Goal: Information Seeking & Learning: Learn about a topic

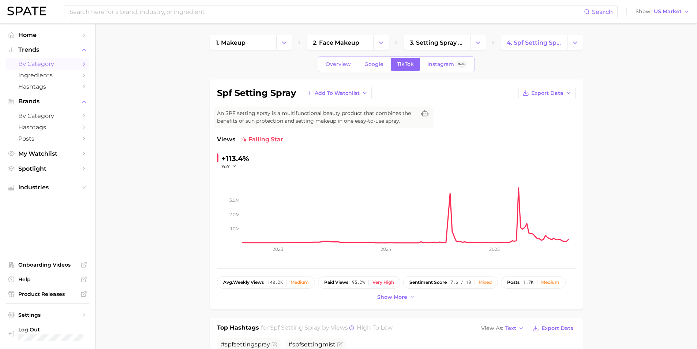
click at [79, 65] on link "by Category" at bounding box center [47, 63] width 83 height 11
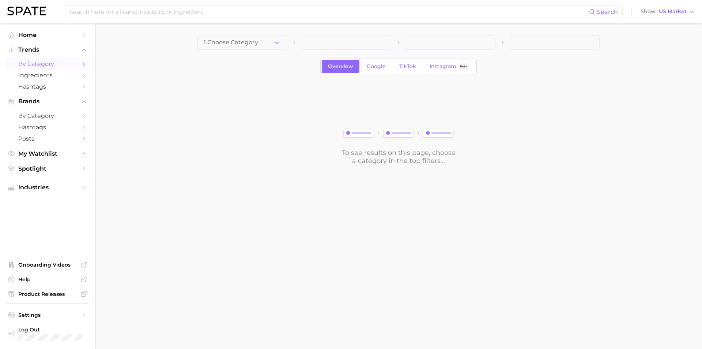
click at [255, 50] on div "1. Choose Category Overview Google TikTok Instagram Beta To see results on this…" at bounding box center [399, 100] width 402 height 130
click at [272, 44] on button "1. Choose Category" at bounding box center [243, 42] width 90 height 15
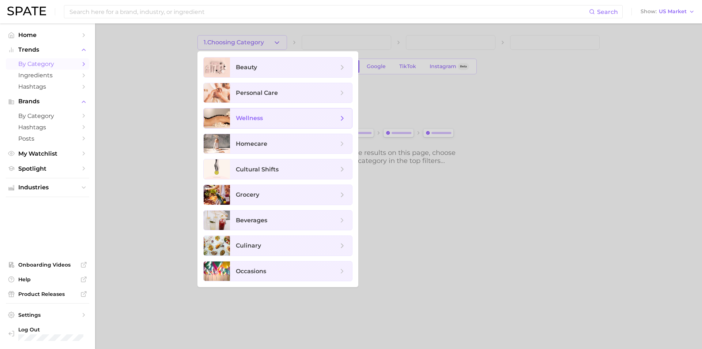
click at [338, 117] on span "wellness" at bounding box center [287, 118] width 102 height 8
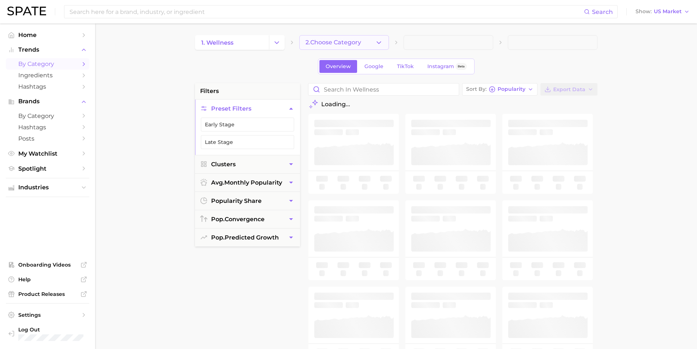
click at [334, 48] on button "2. Choose Category" at bounding box center [344, 42] width 90 height 15
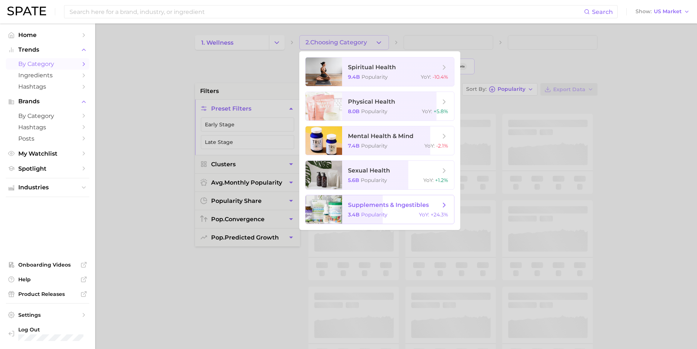
click at [415, 210] on span "supplements & ingestibles 3.4b Popularity YoY : +24.3%" at bounding box center [398, 209] width 112 height 29
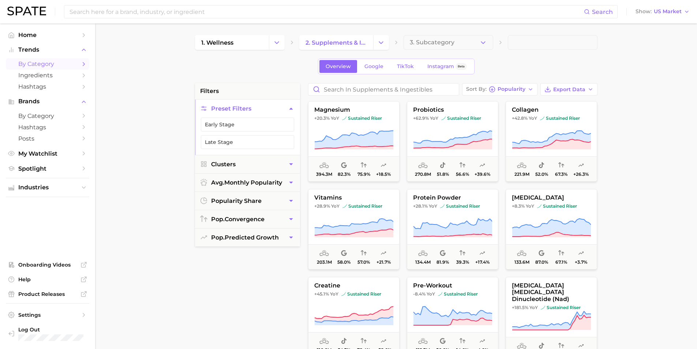
click at [657, 236] on main "1. wellness 2. supplements & ingestibles 3. Subcategory Overview Google TikTok …" at bounding box center [396, 300] width 602 height 555
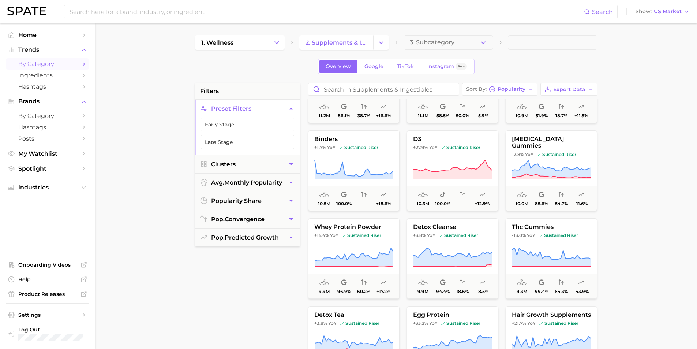
scroll to position [1573, 0]
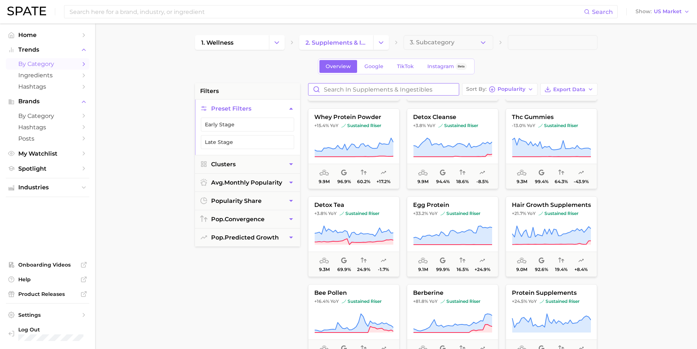
click at [433, 89] on input "Search in supplements & ingestibles" at bounding box center [383, 89] width 150 height 12
type input "ㅖ"
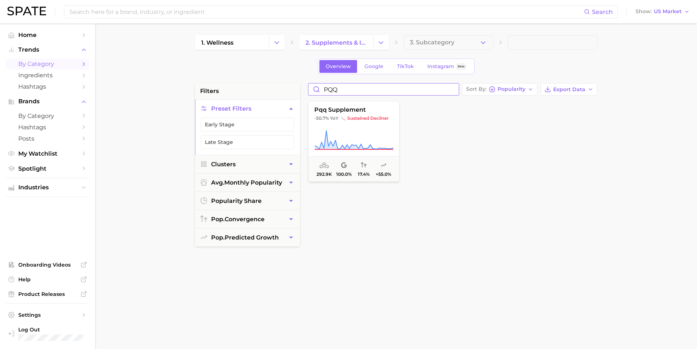
type input "PQQ"
click at [378, 118] on span "sustained decliner" at bounding box center [364, 118] width 47 height 6
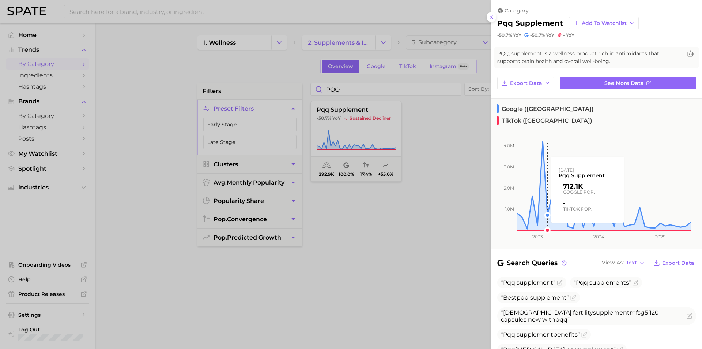
click at [543, 123] on rect at bounding box center [591, 176] width 199 height 107
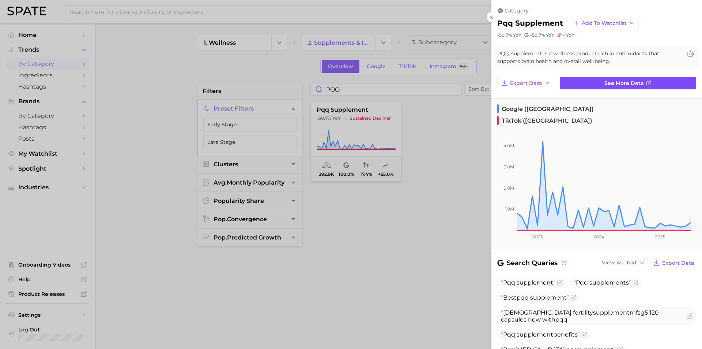
click at [649, 86] on link "See more data" at bounding box center [628, 83] width 136 height 12
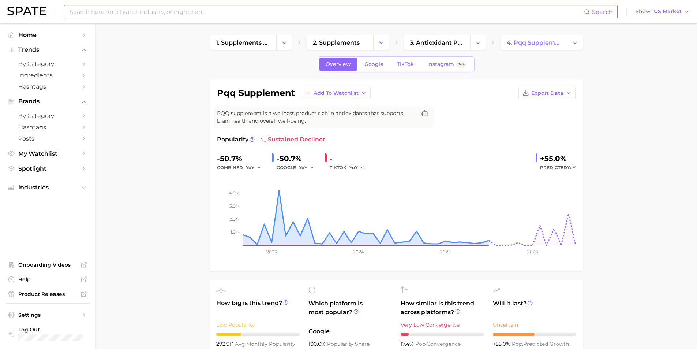
click at [159, 14] on input at bounding box center [326, 11] width 515 height 12
type input "ㅖ"
type input "PQQ"
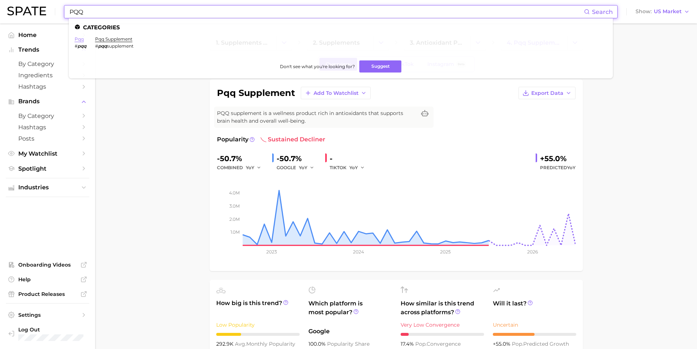
click at [82, 40] on link "pqq" at bounding box center [79, 38] width 9 height 5
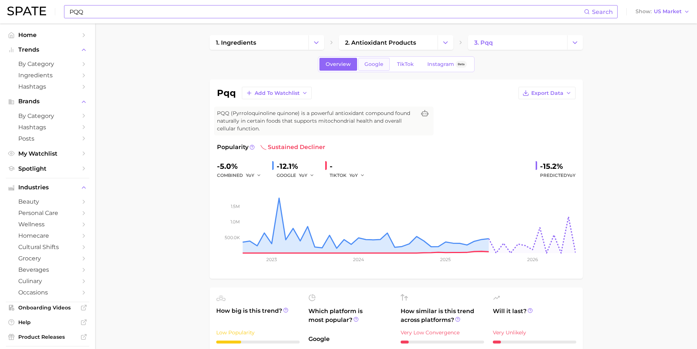
click at [376, 67] on link "Google" at bounding box center [373, 64] width 31 height 13
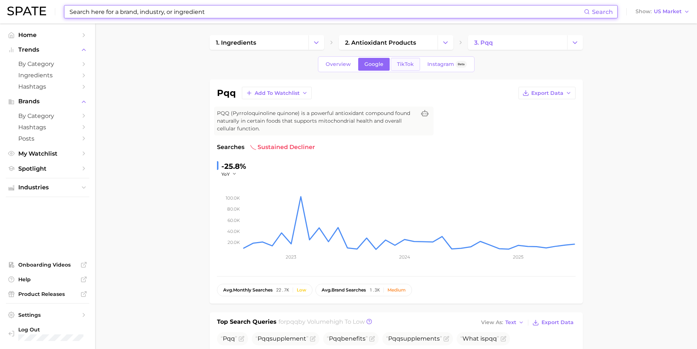
click at [411, 62] on span "TikTok" at bounding box center [405, 64] width 17 height 6
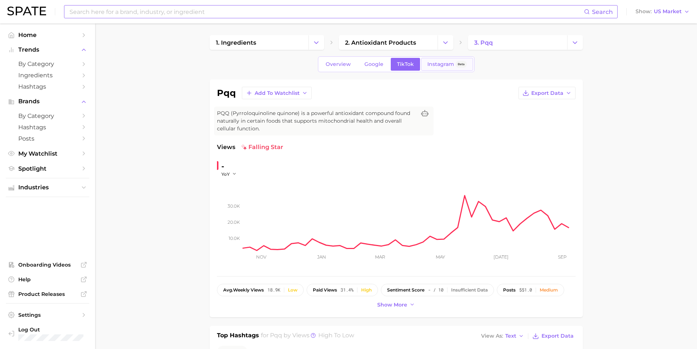
click at [449, 65] on span "Instagram" at bounding box center [440, 64] width 27 height 6
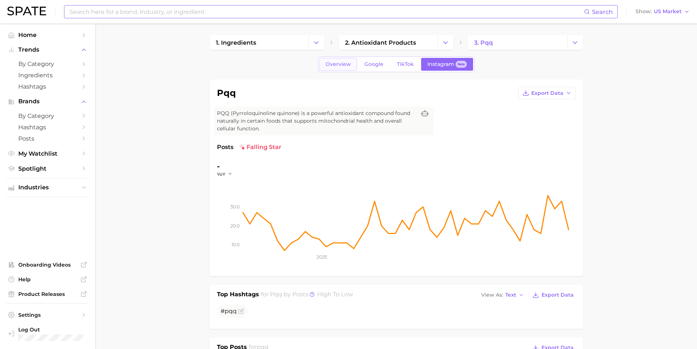
click at [334, 66] on span "Overview" at bounding box center [338, 64] width 25 height 6
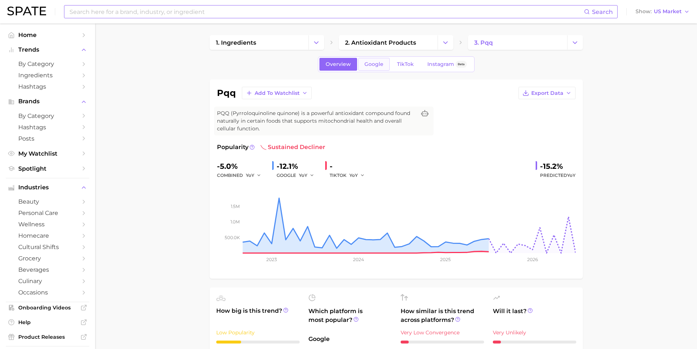
click at [367, 67] on span "Google" at bounding box center [373, 64] width 19 height 6
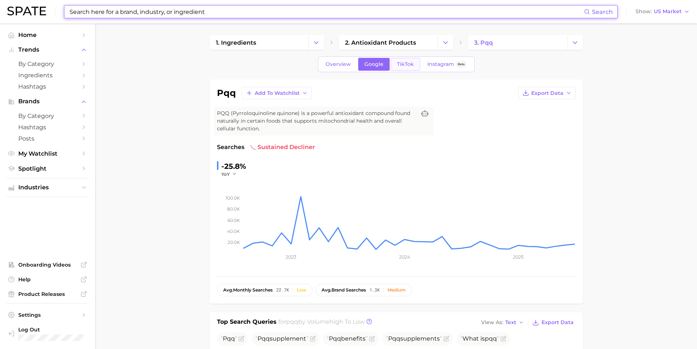
click at [402, 63] on span "TikTok" at bounding box center [405, 64] width 17 height 6
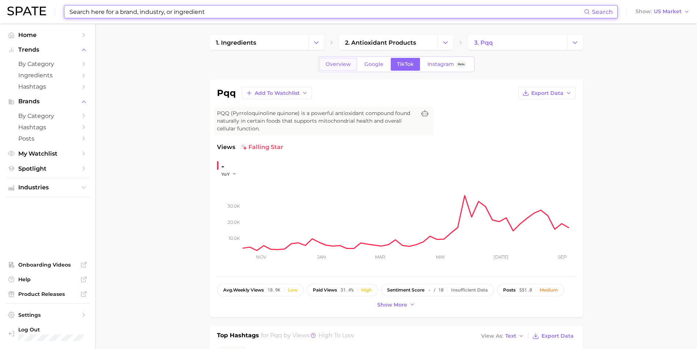
click at [336, 66] on span "Overview" at bounding box center [338, 64] width 25 height 6
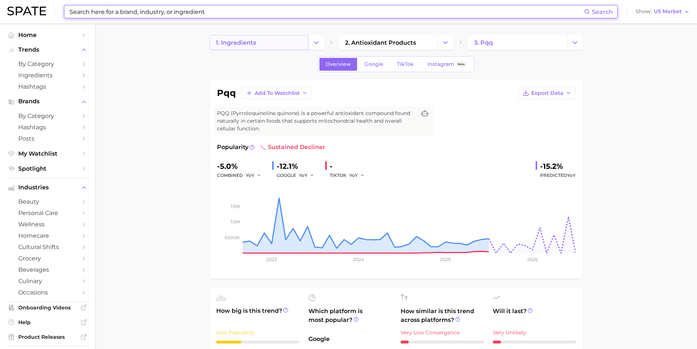
click at [291, 44] on link "1. ingredients" at bounding box center [259, 42] width 99 height 15
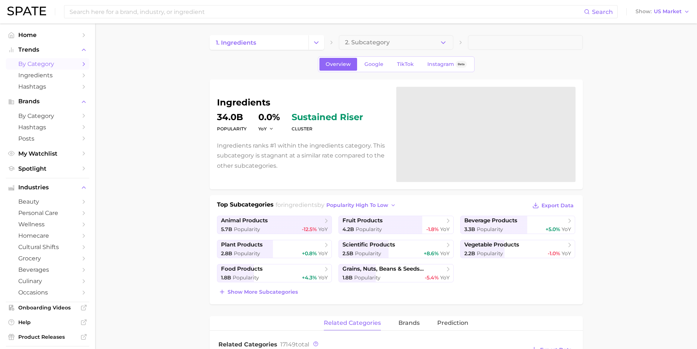
click at [80, 65] on icon "Sidebar" at bounding box center [83, 64] width 7 height 7
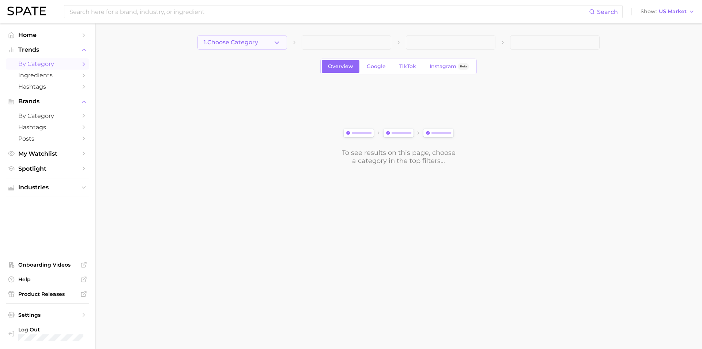
click at [278, 40] on icon "button" at bounding box center [277, 43] width 8 height 8
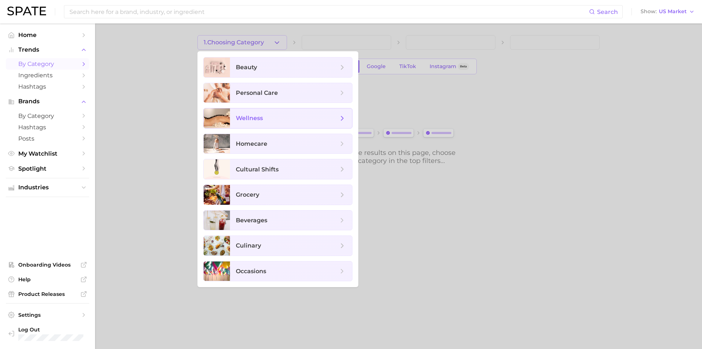
click at [262, 115] on span "wellness" at bounding box center [249, 118] width 27 height 7
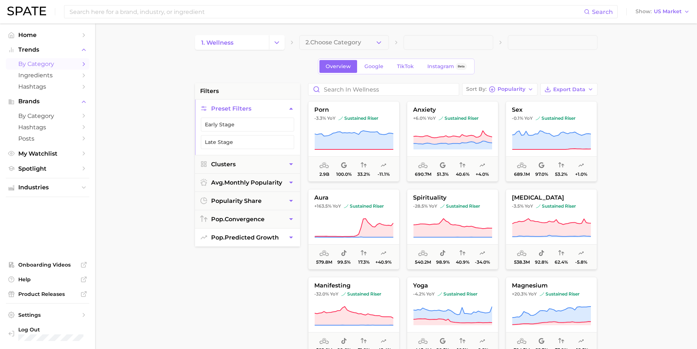
click at [268, 241] on button "pop. predicted growth" at bounding box center [247, 237] width 105 height 18
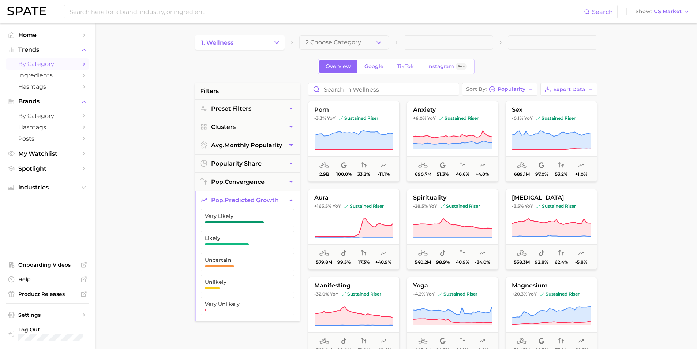
click at [270, 196] on span "pop. predicted growth" at bounding box center [245, 199] width 68 height 7
click at [252, 125] on button "Clusters" at bounding box center [247, 127] width 105 height 18
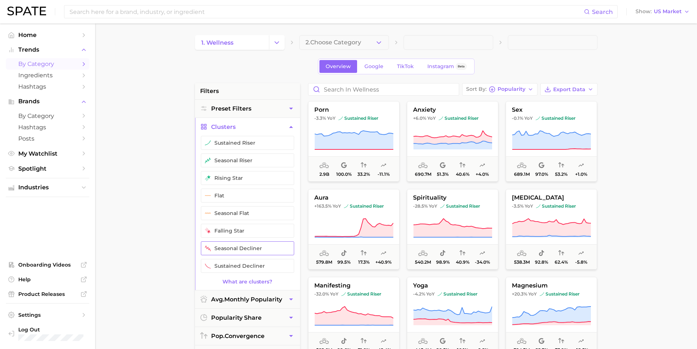
scroll to position [37, 0]
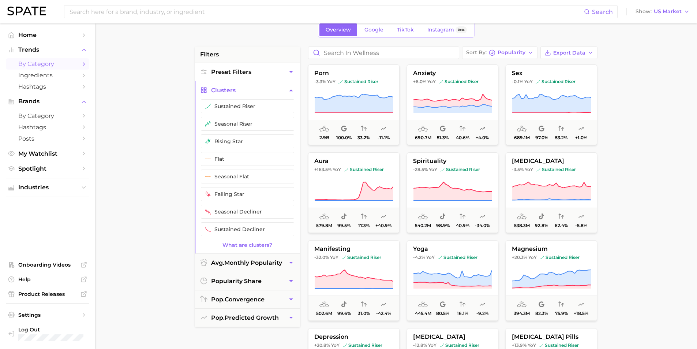
click at [265, 71] on button "Preset Filters" at bounding box center [247, 72] width 105 height 18
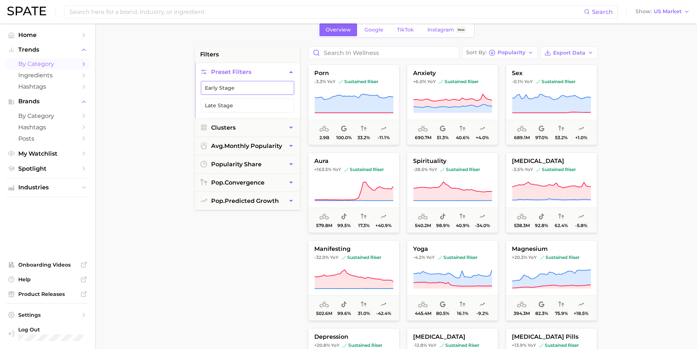
click at [265, 89] on button "Early Stage" at bounding box center [247, 88] width 93 height 14
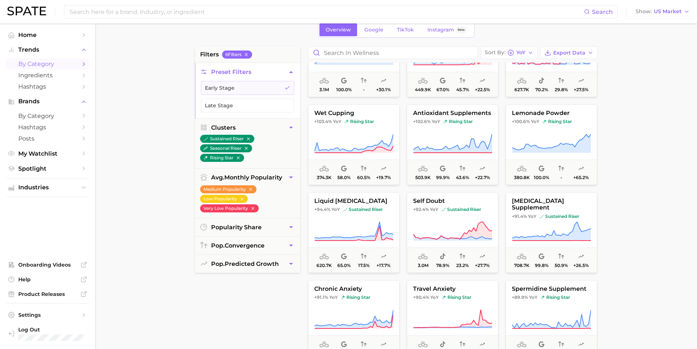
scroll to position [1024, 0]
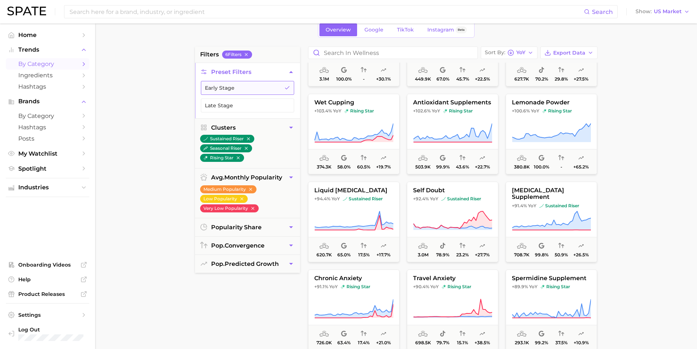
click at [282, 86] on button "Early Stage" at bounding box center [247, 88] width 93 height 14
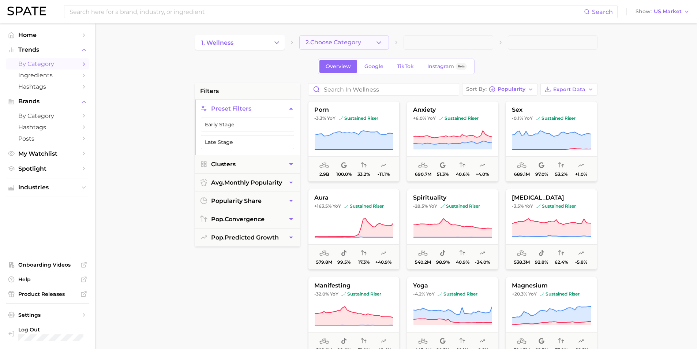
click at [334, 38] on button "2. Choose Category" at bounding box center [344, 42] width 90 height 15
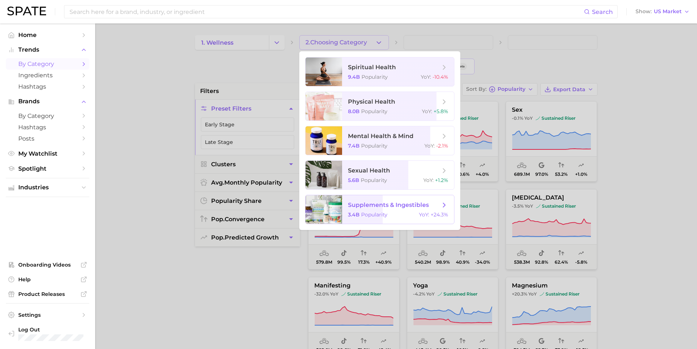
click at [393, 213] on div "3.4b Popularity YoY : +24.3%" at bounding box center [398, 214] width 100 height 7
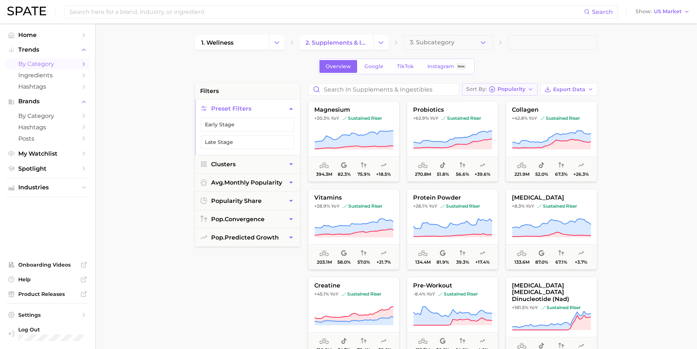
click at [522, 89] on span "Popularity" at bounding box center [512, 89] width 28 height 4
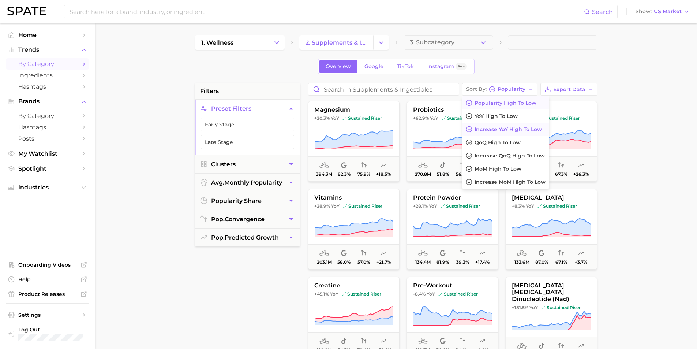
click at [533, 128] on span "Increase YoY high to low" at bounding box center [508, 129] width 67 height 6
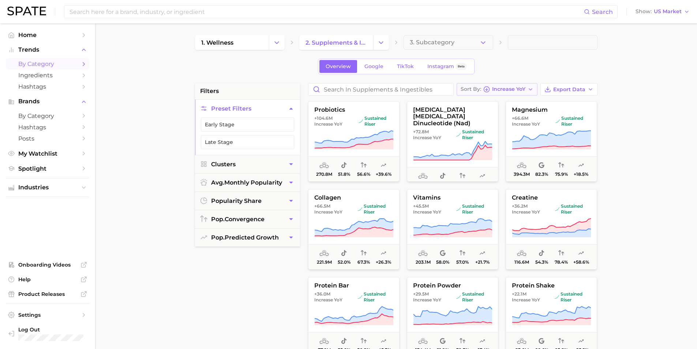
click at [533, 89] on icon "button" at bounding box center [531, 89] width 6 height 6
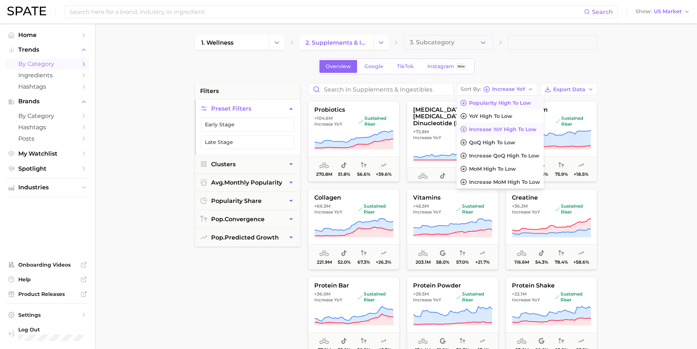
click at [534, 100] on button "Popularity high to low" at bounding box center [500, 102] width 87 height 13
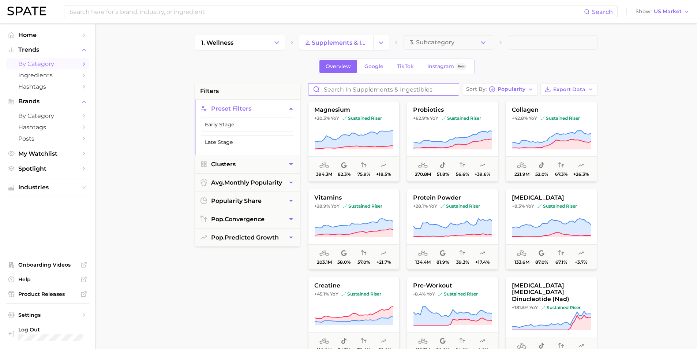
click at [440, 85] on input "Search in supplements & ingestibles" at bounding box center [383, 89] width 150 height 12
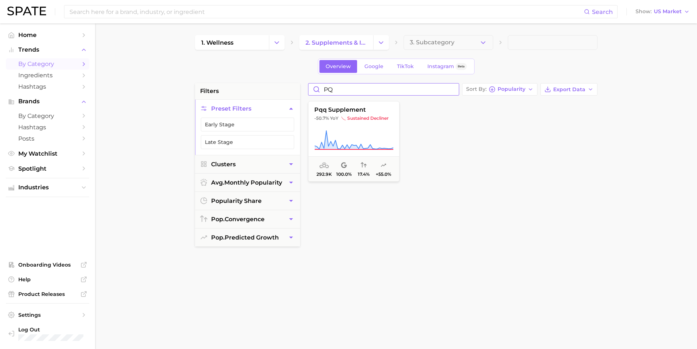
type input "P"
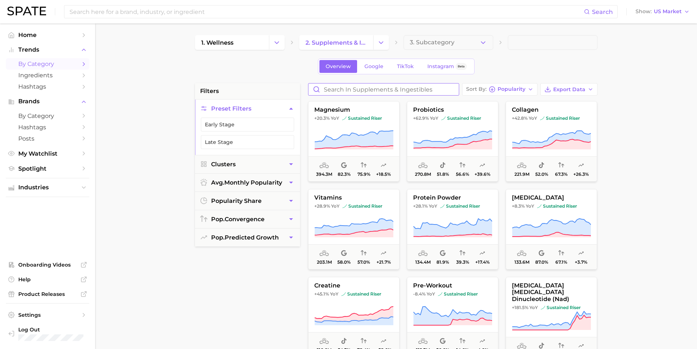
click at [394, 91] on input "Search in supplements & ingestibles" at bounding box center [383, 89] width 150 height 12
type input "PQQ"
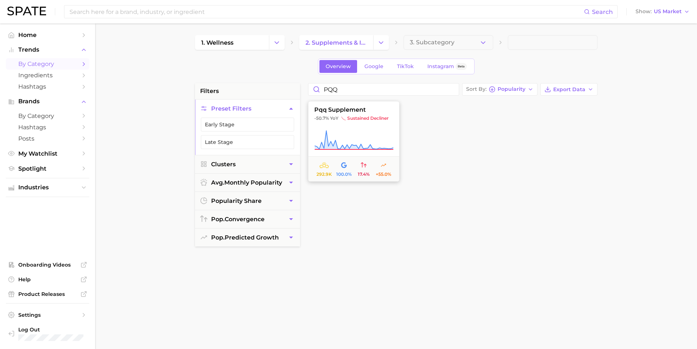
click at [334, 109] on span "pqq supplement" at bounding box center [353, 109] width 91 height 7
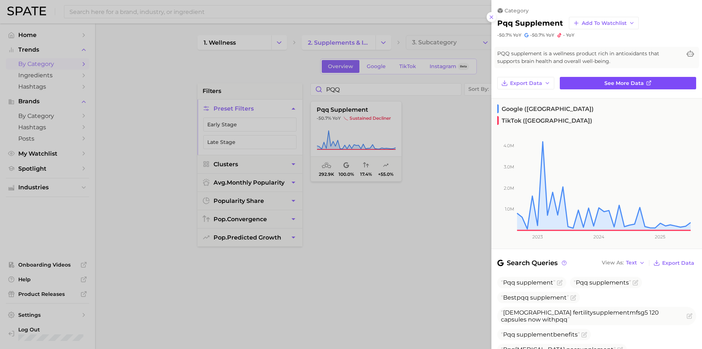
click at [652, 82] on link "See more data" at bounding box center [628, 83] width 136 height 12
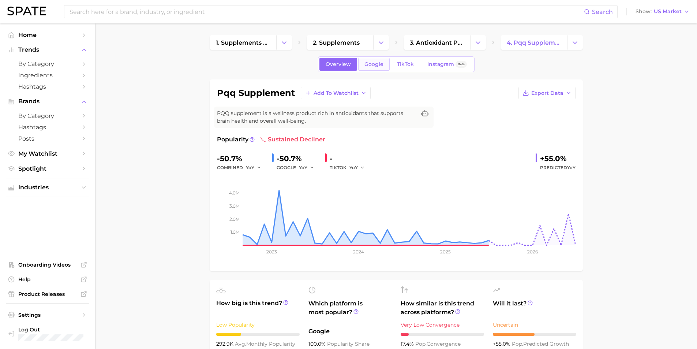
click at [367, 68] on link "Google" at bounding box center [373, 64] width 31 height 13
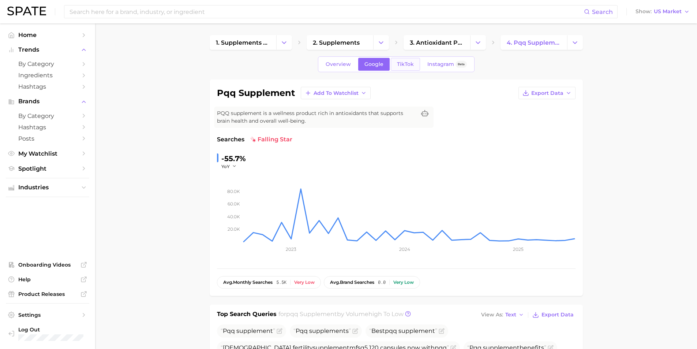
click at [418, 68] on link "TikTok" at bounding box center [405, 64] width 29 height 13
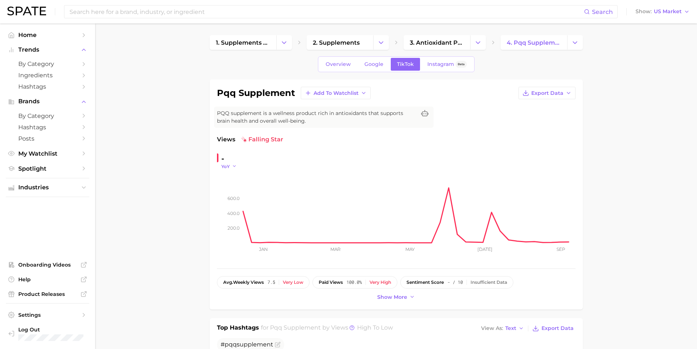
drag, startPoint x: 222, startPoint y: 160, endPoint x: 225, endPoint y: 165, distance: 6.1
click at [224, 164] on div "- YoY" at bounding box center [229, 161] width 25 height 17
click at [225, 166] on span "YoY" at bounding box center [225, 166] width 8 height 6
click at [232, 198] on button "MoM" at bounding box center [261, 202] width 80 height 13
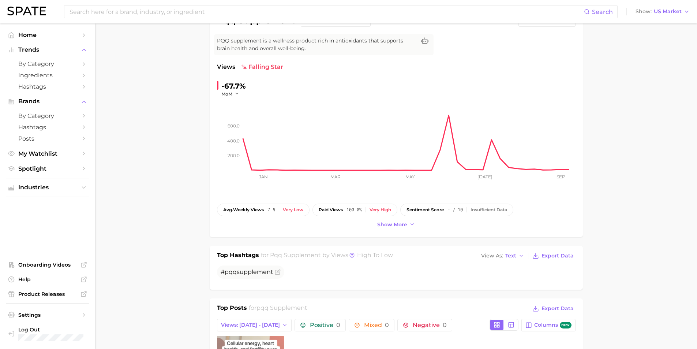
scroll to position [73, 0]
